Goal: Transaction & Acquisition: Purchase product/service

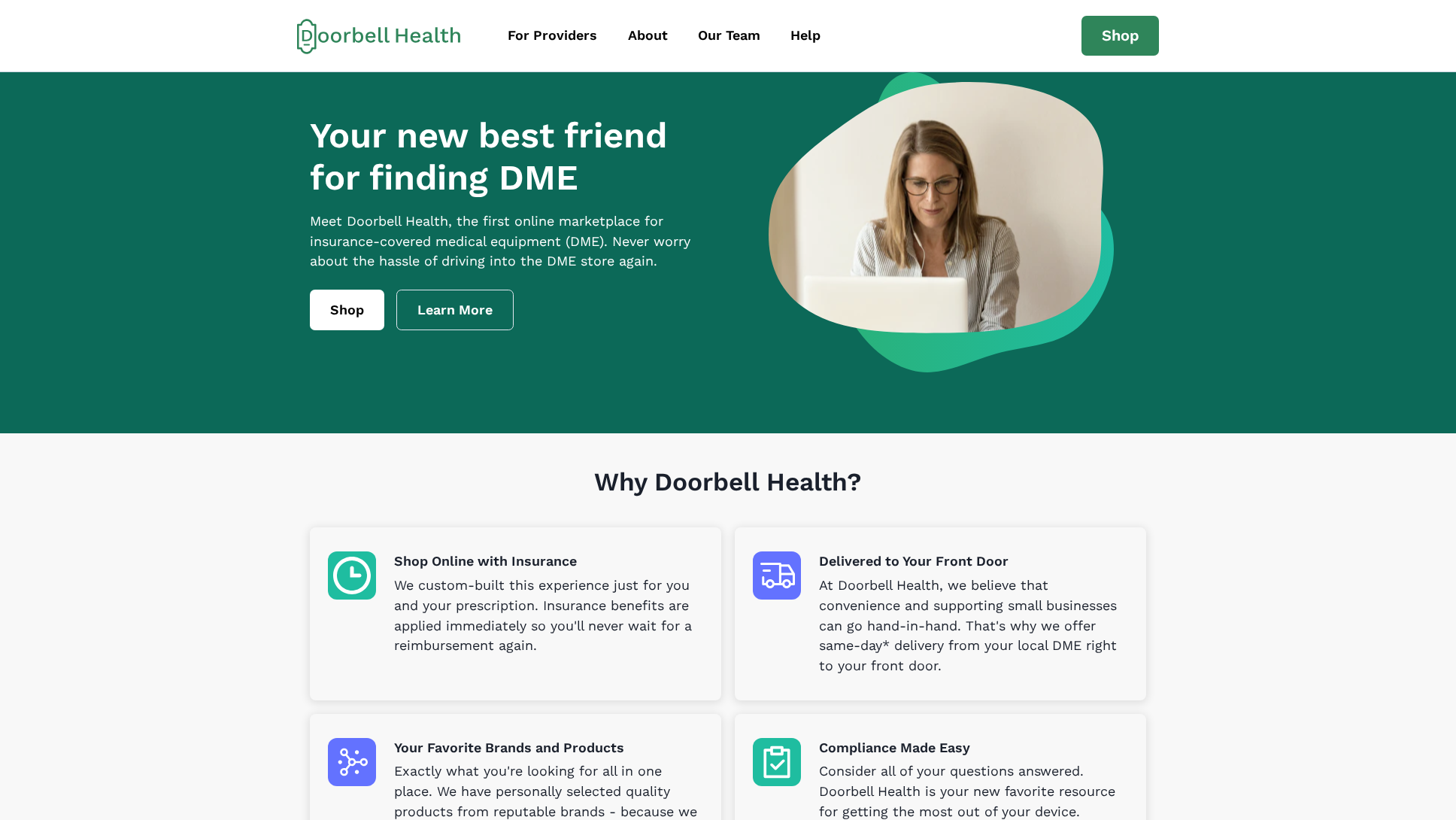
drag, startPoint x: 1347, startPoint y: 161, endPoint x: 810, endPoint y: 141, distance: 537.4
click at [1346, 161] on section "Your new best friend for finding DME Meet [PERSON_NAME] Health, the first onlin…" at bounding box center [728, 253] width 1456 height 361
click at [337, 331] on link "Shop" at bounding box center [347, 310] width 74 height 41
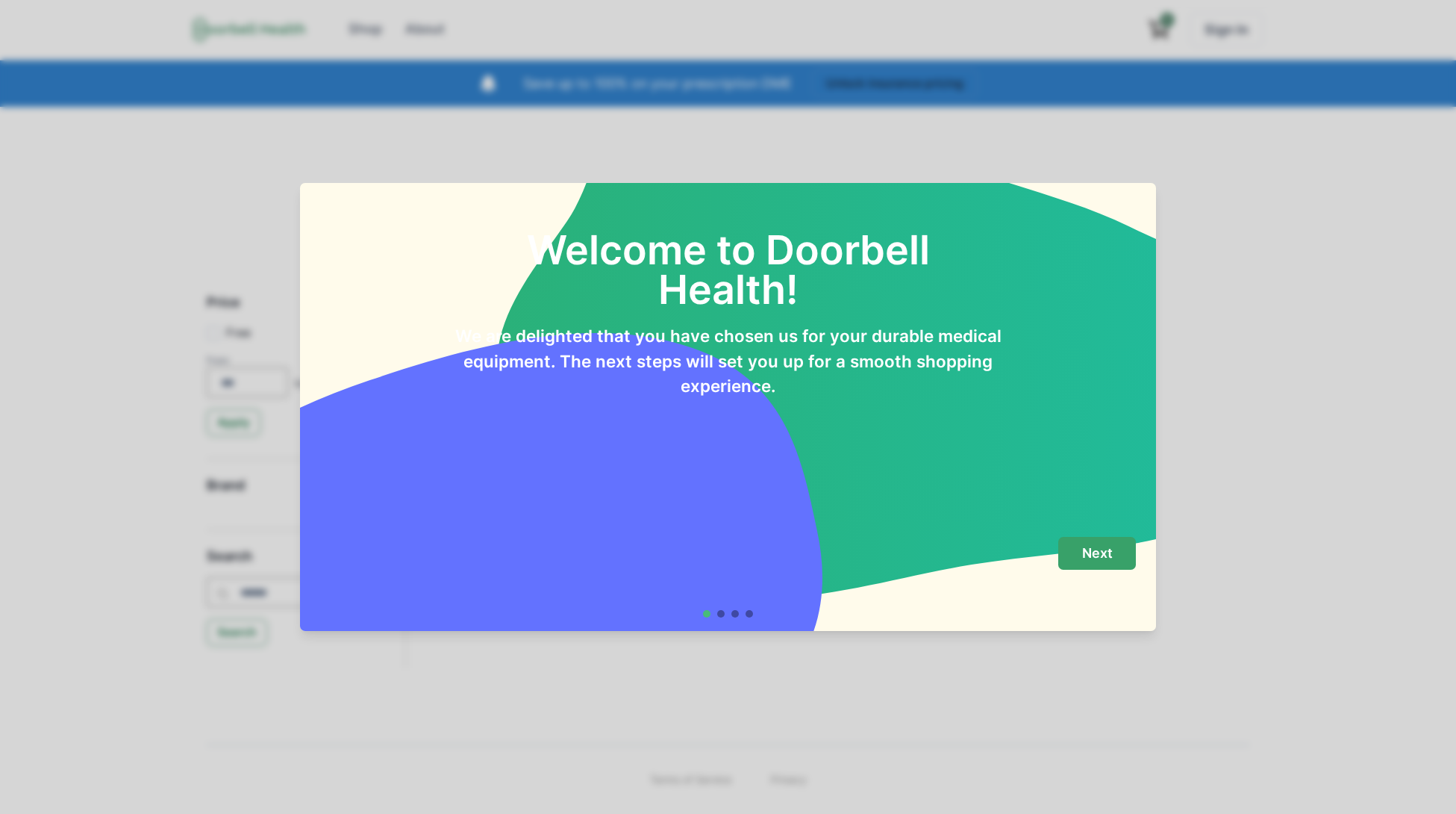
click at [1111, 560] on p "Next" at bounding box center [1098, 553] width 31 height 16
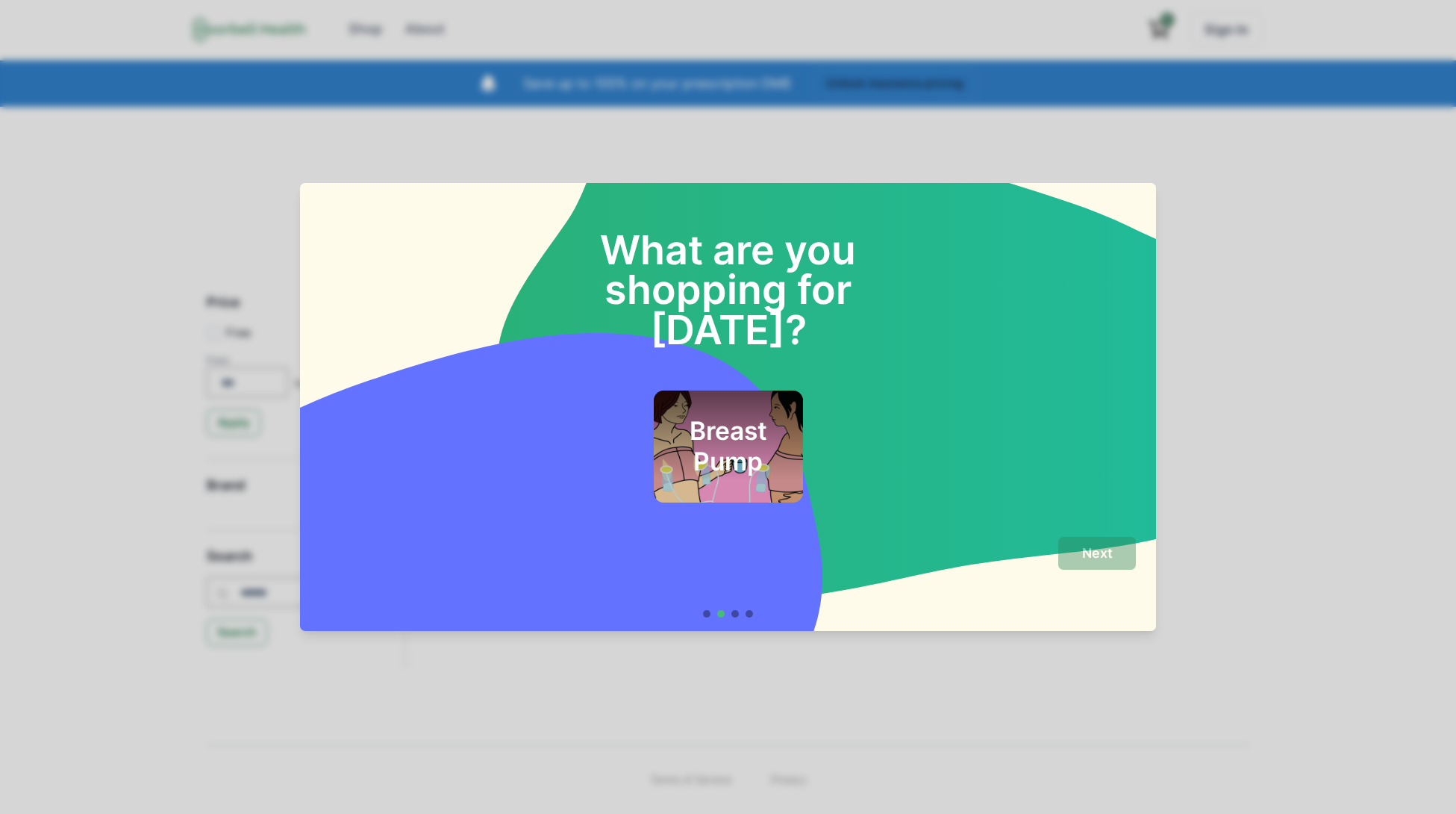
click at [654, 416] on div "Breast Pump" at bounding box center [729, 447] width 149 height 112
click at [1064, 538] on div "Next" at bounding box center [1098, 554] width 78 height 34
click at [1071, 544] on button "Next" at bounding box center [1098, 554] width 78 height 34
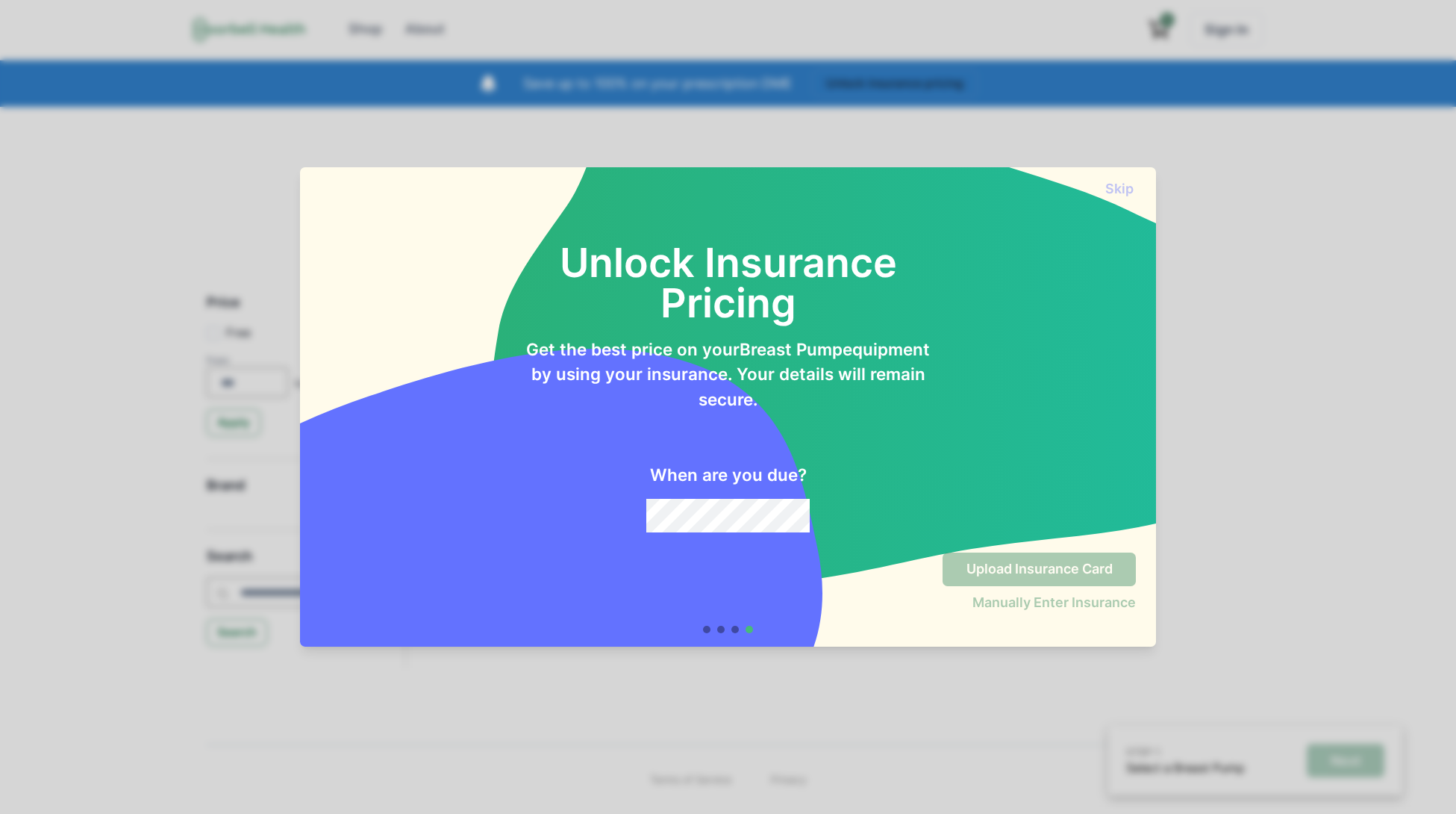
click at [755, 537] on div "Unlock Insurance Pricing Get the best price on your Breast Pump equipment by us…" at bounding box center [728, 368] width 856 height 343
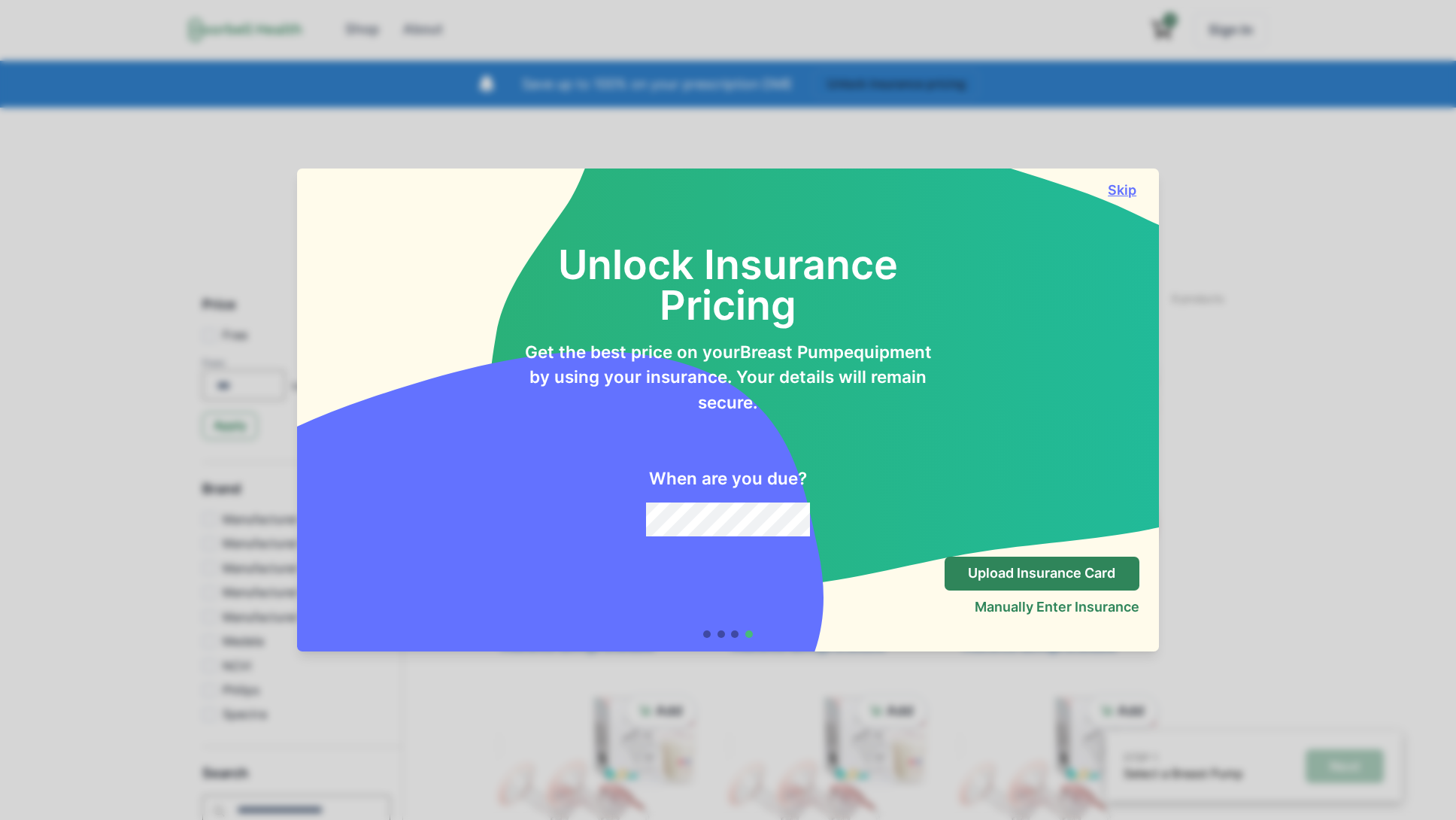
click at [1131, 186] on button "Skip" at bounding box center [1123, 190] width 34 height 15
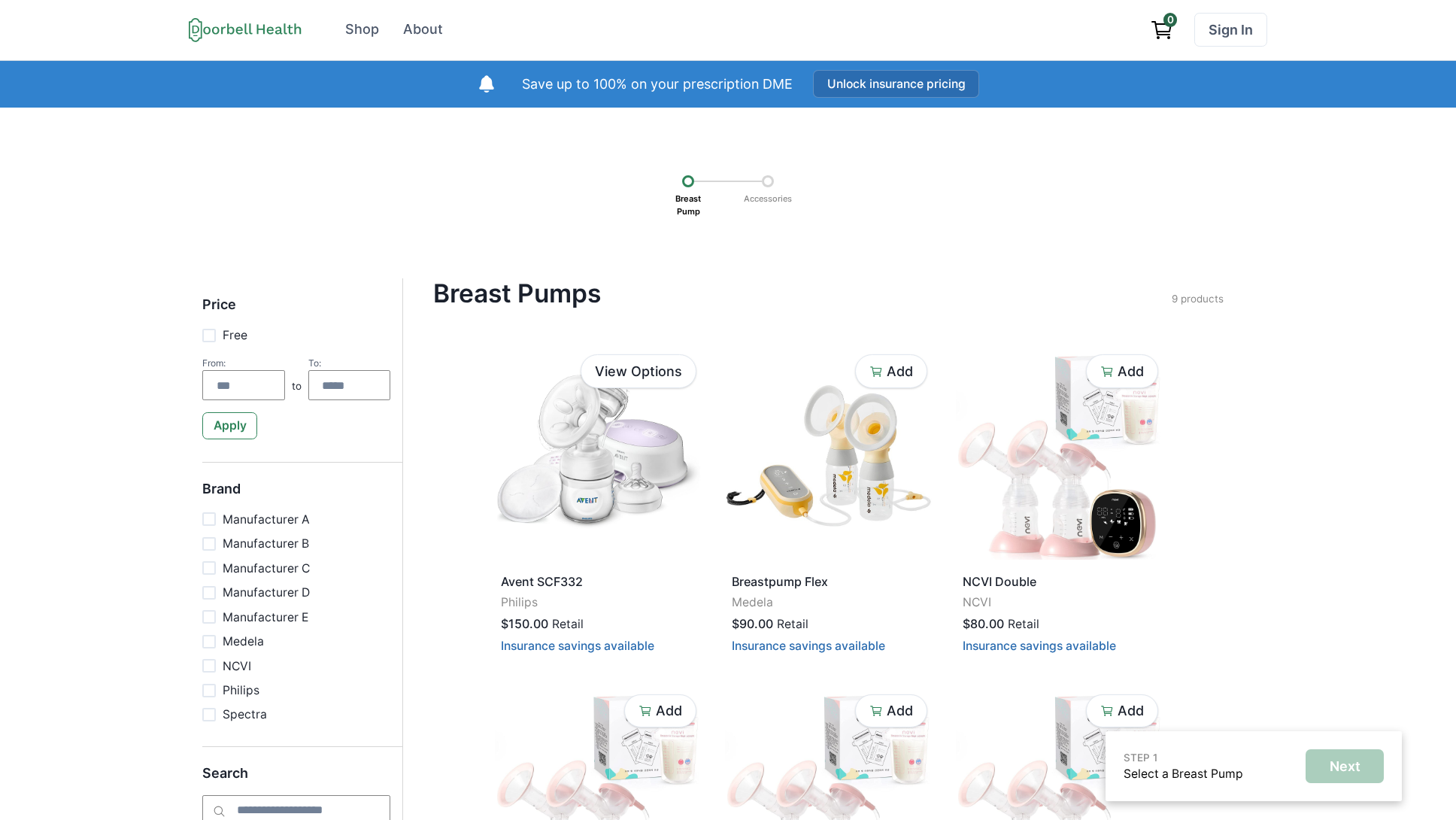
click at [892, 79] on button "Unlock insurance pricing" at bounding box center [897, 84] width 167 height 28
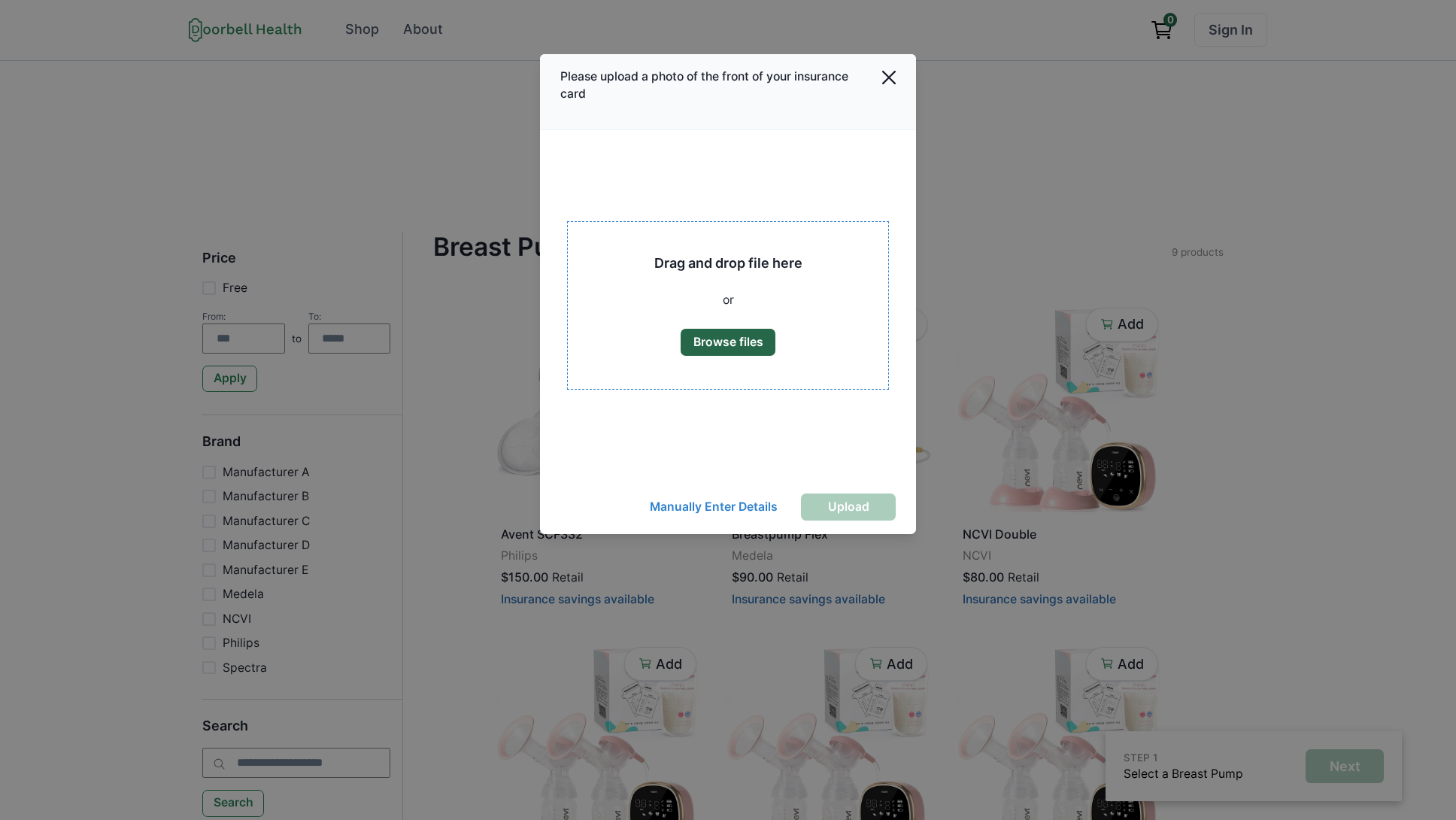
click at [754, 338] on button "Browse files" at bounding box center [728, 343] width 95 height 27
type input "**********"
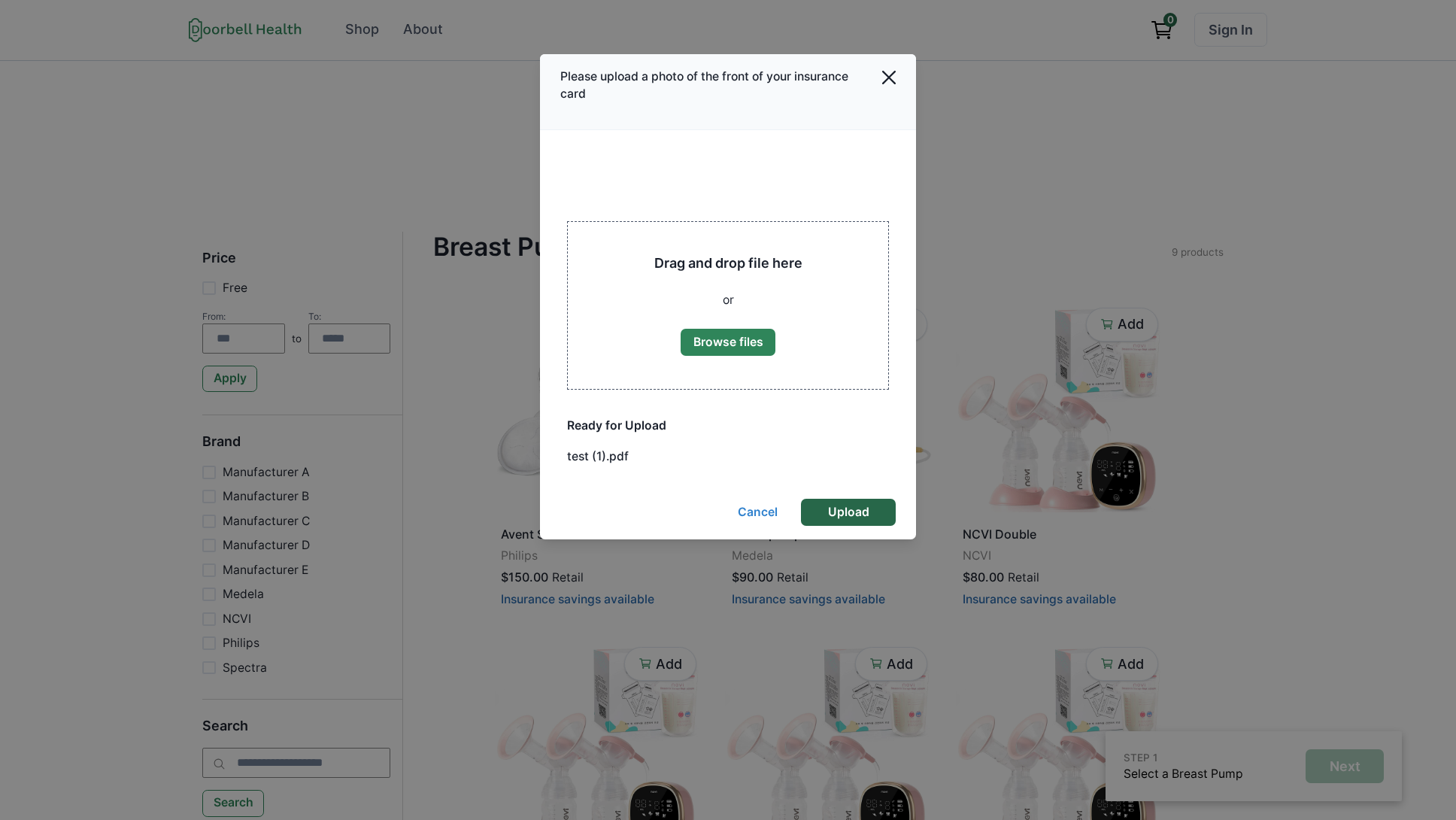
click at [860, 513] on button "Upload" at bounding box center [848, 512] width 95 height 27
